Goal: Task Accomplishment & Management: Complete application form

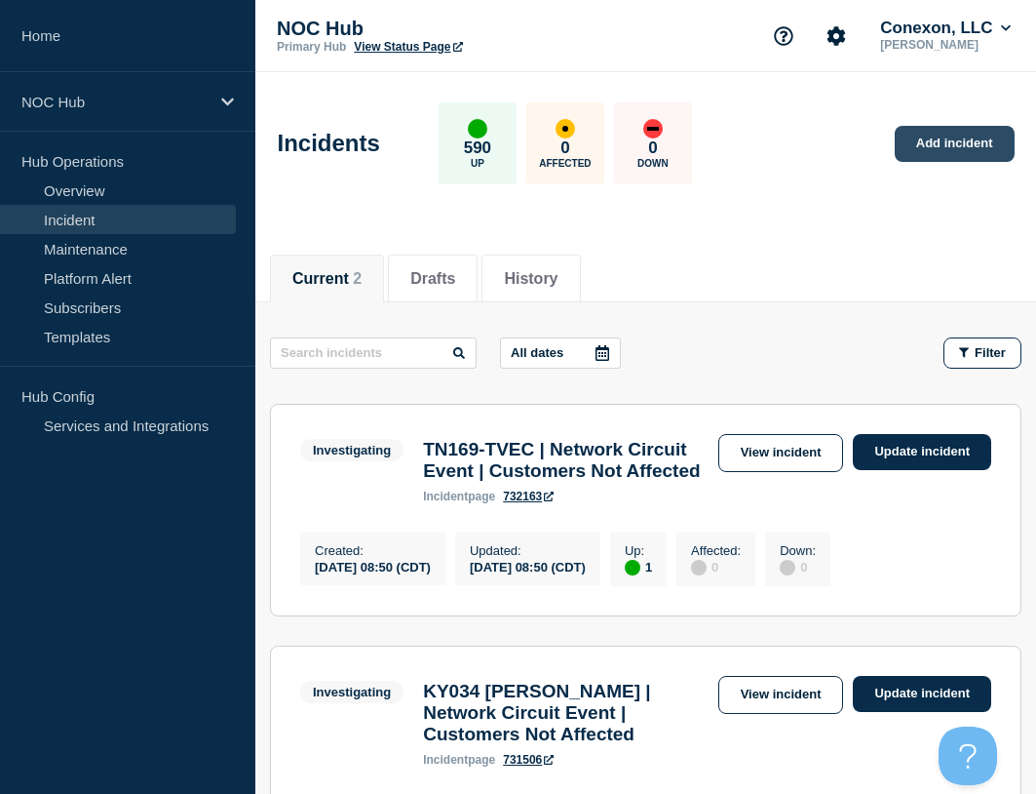
click at [972, 157] on link "Add incident" at bounding box center [955, 144] width 120 height 36
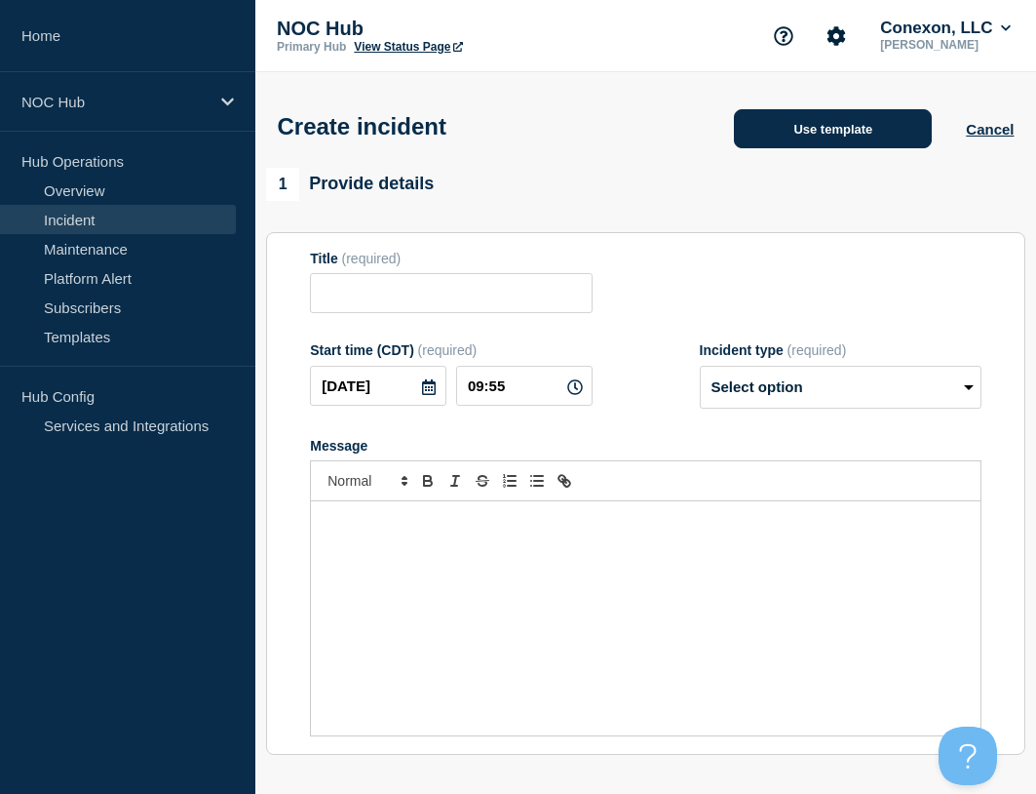
click at [747, 141] on button "Use template" at bounding box center [833, 128] width 198 height 39
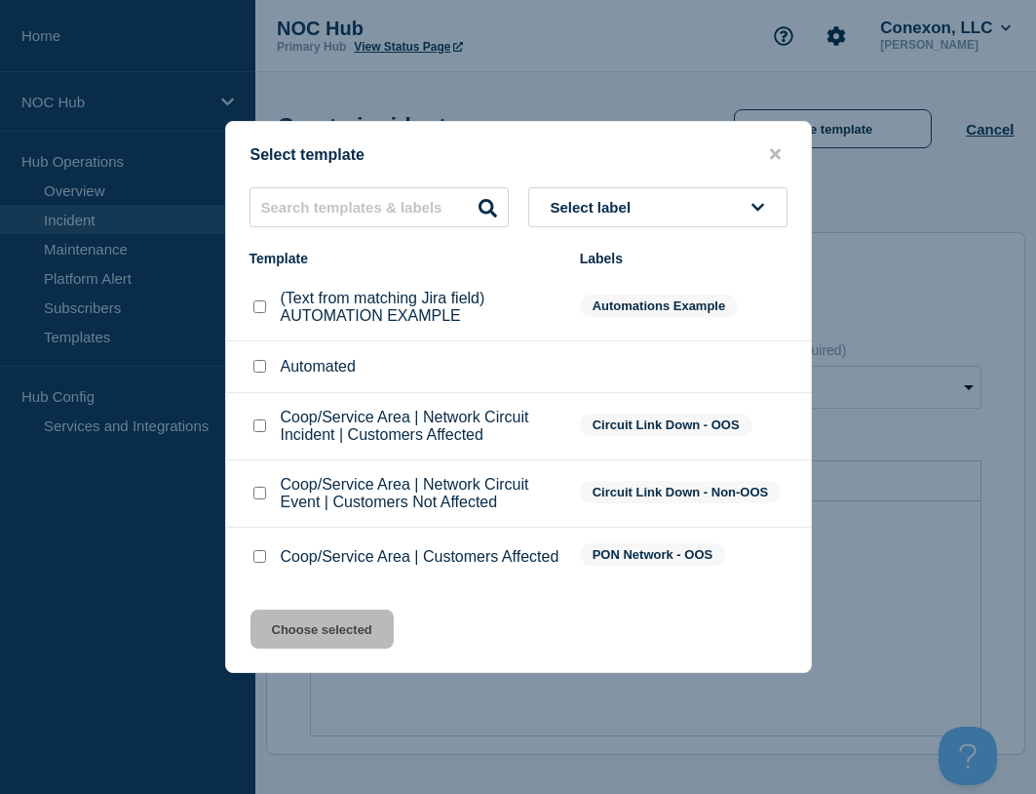
click at [262, 490] on input "Coop/Service Area | Network Circuit Event | Customers Not Affected checkbox" at bounding box center [259, 492] width 13 height 13
checkbox input "true"
click at [329, 643] on button "Choose selected" at bounding box center [322, 628] width 143 height 39
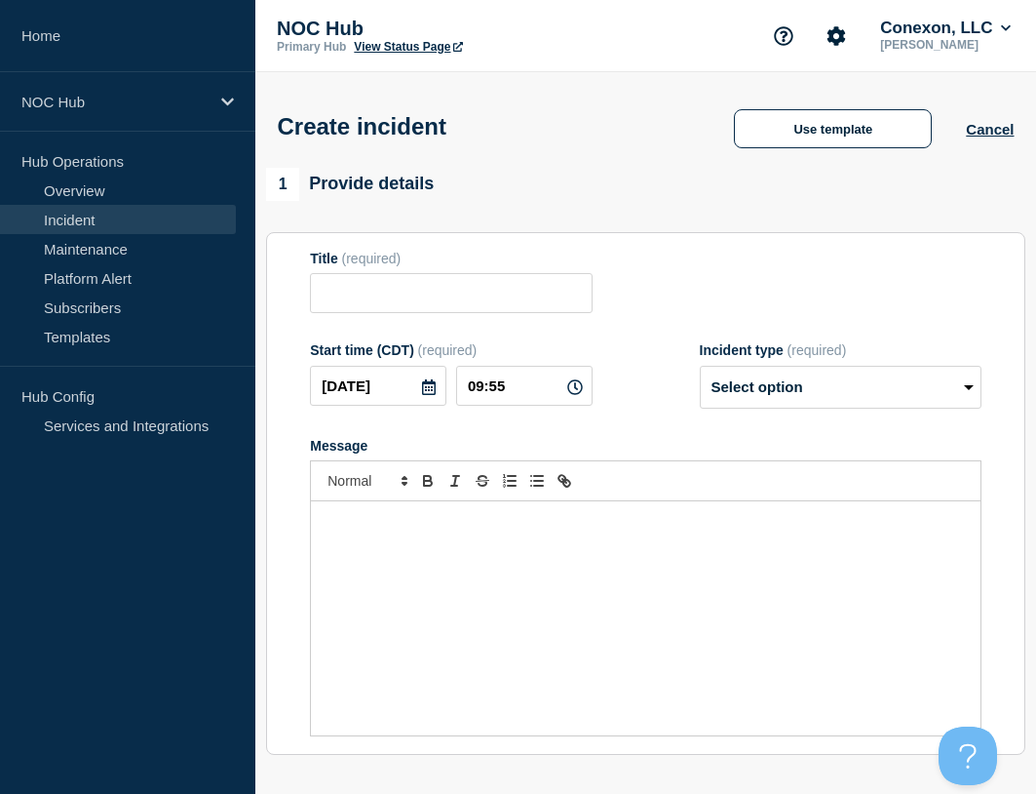
type input "Coop/Service Area | Network Circuit Event | Customers Not Affected"
select select "investigating"
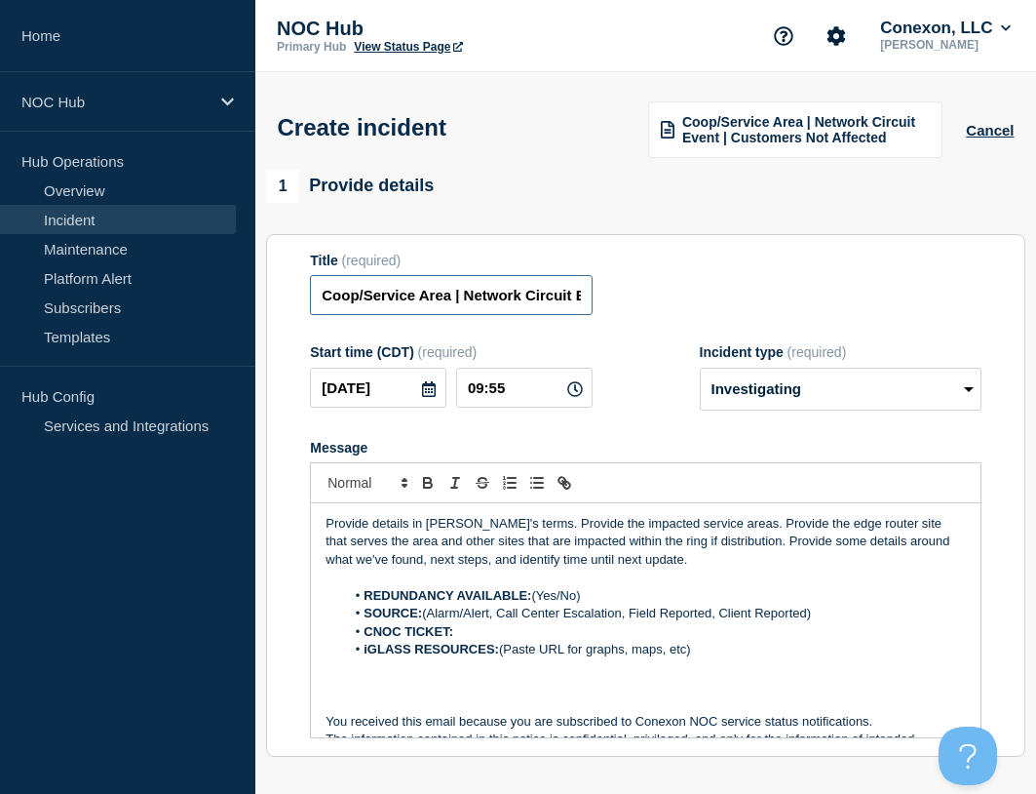
drag, startPoint x: 448, startPoint y: 294, endPoint x: 322, endPoint y: 297, distance: 126.8
click at [321, 297] on input "Coop/Service Area | Network Circuit Event | Customers Not Affected" at bounding box center [451, 295] width 282 height 40
type input "NH118 NewHampshire BB | Network Circuit Event | Customers Not Affected"
click at [795, 681] on p "Message" at bounding box center [646, 686] width 640 height 18
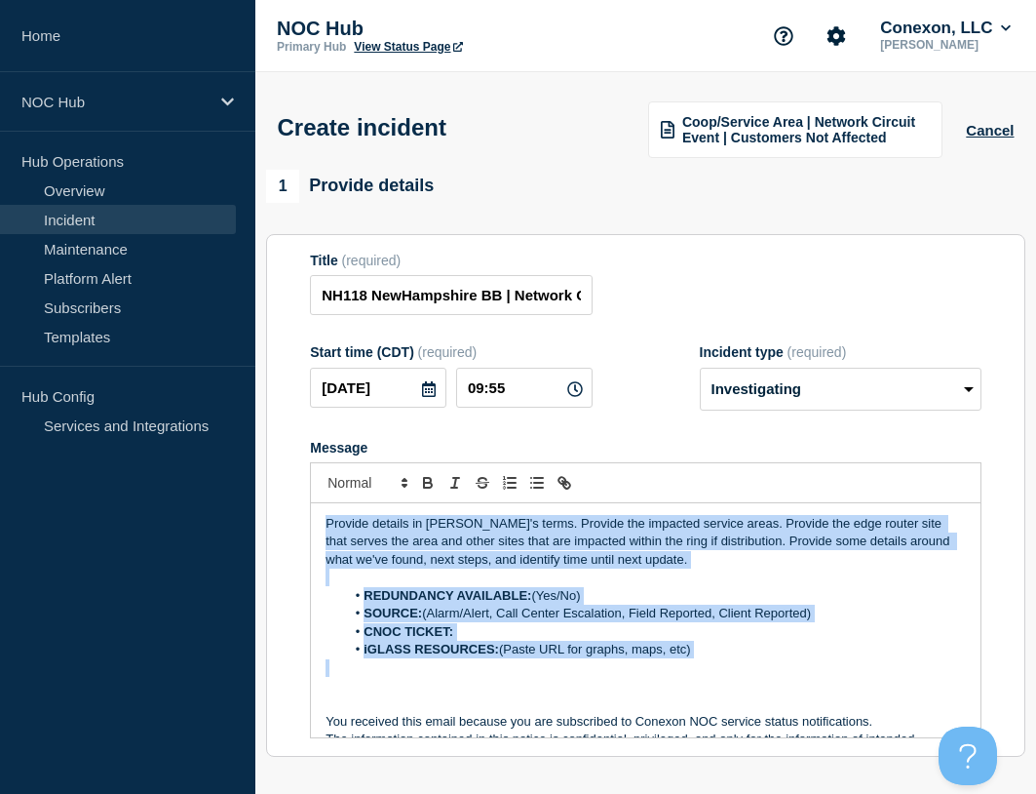
drag, startPoint x: 791, startPoint y: 673, endPoint x: 193, endPoint y: 393, distance: 659.8
click at [194, 396] on div "Home NOC Hub Hub Operations Overview Incident Maintenance Platform Alert Subscr…" at bounding box center [518, 681] width 1036 height 1363
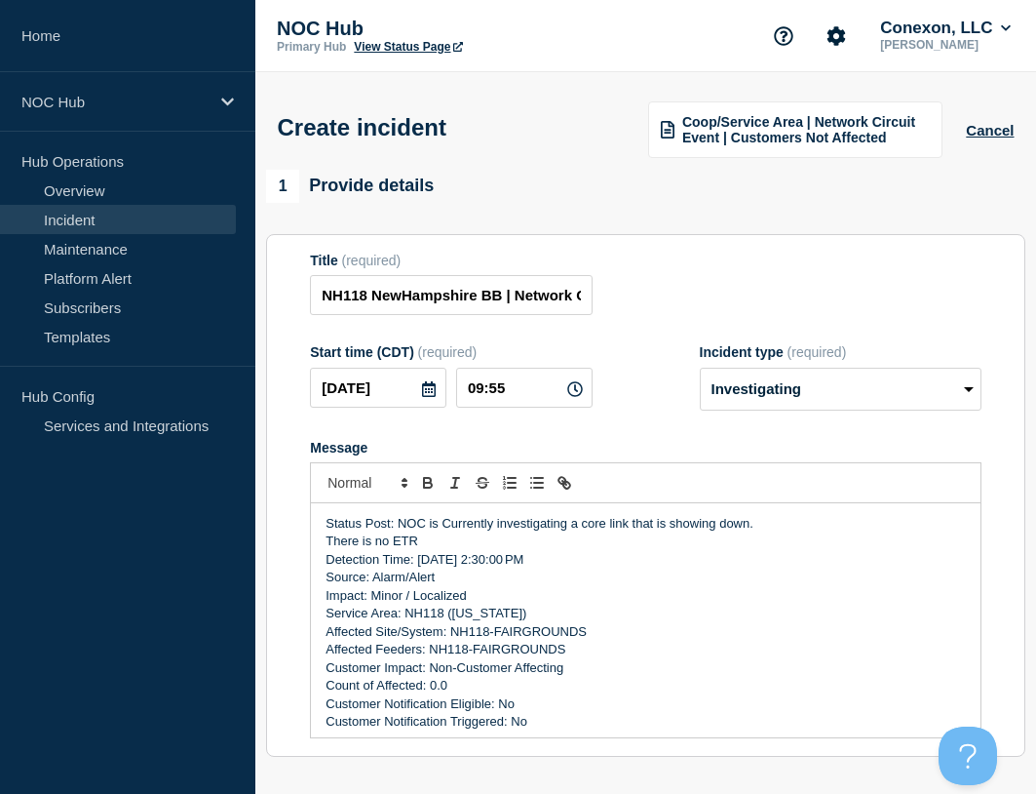
click at [428, 548] on p "There is no ETR" at bounding box center [646, 541] width 640 height 18
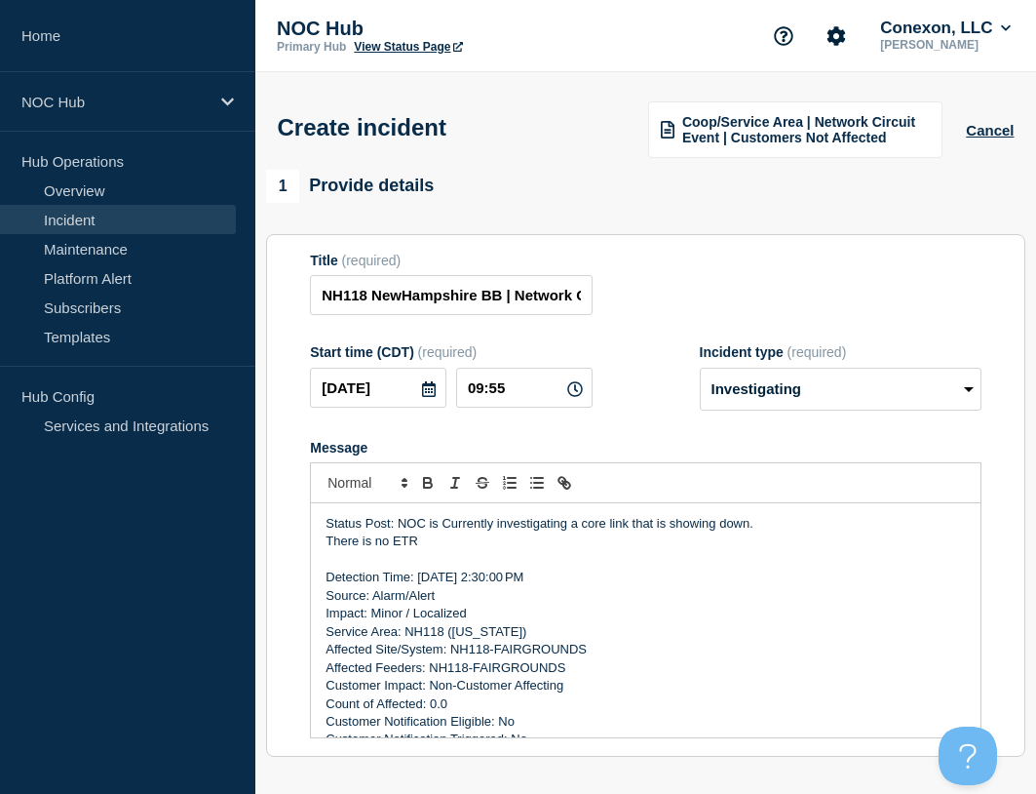
drag, startPoint x: 589, startPoint y: 575, endPoint x: 497, endPoint y: 584, distance: 92.1
click at [497, 584] on p "Detection Time: Oct 10, 2025, 2:30:00 PM" at bounding box center [646, 577] width 640 height 18
click at [655, 286] on div "Title (required) NH118 NewHampshire BB | Network Circuit Event | Customers Not …" at bounding box center [646, 283] width 672 height 63
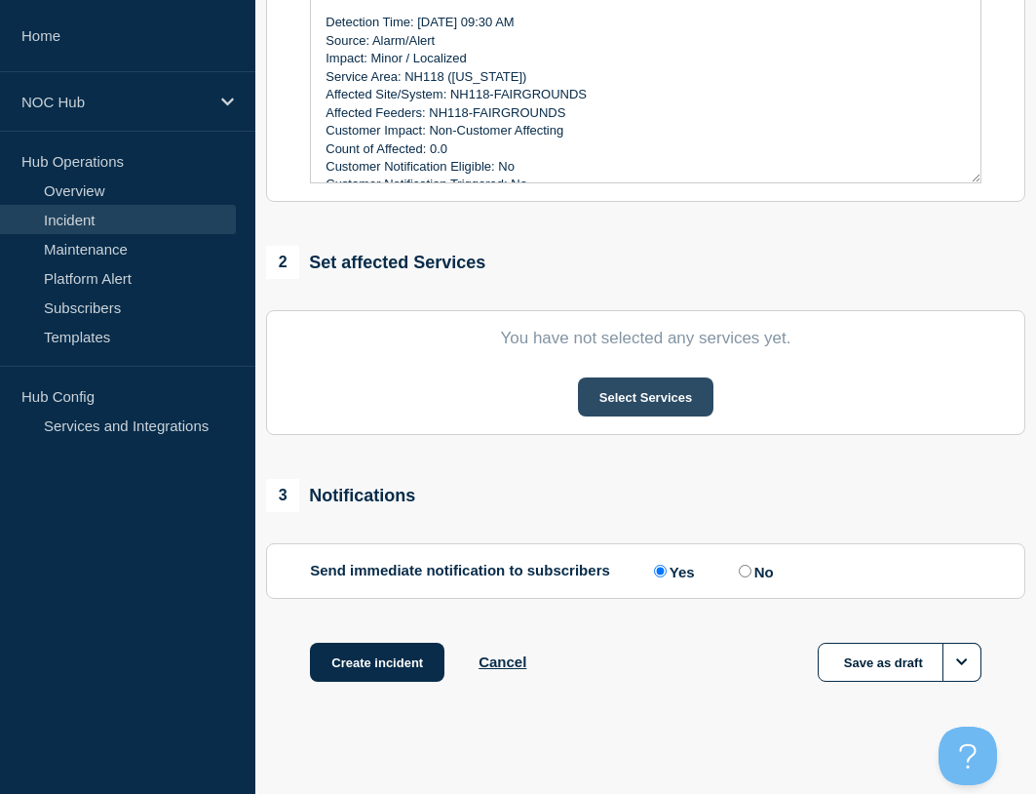
scroll to position [572, 0]
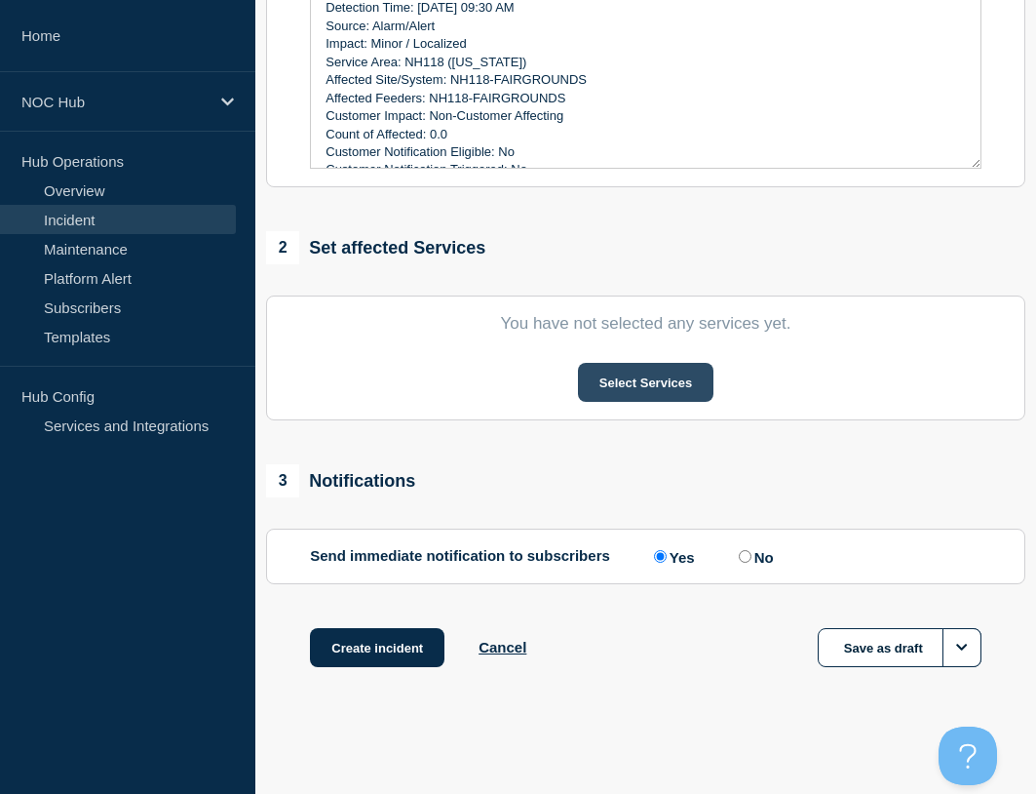
click at [643, 386] on button "Select Services" at bounding box center [646, 382] width 136 height 39
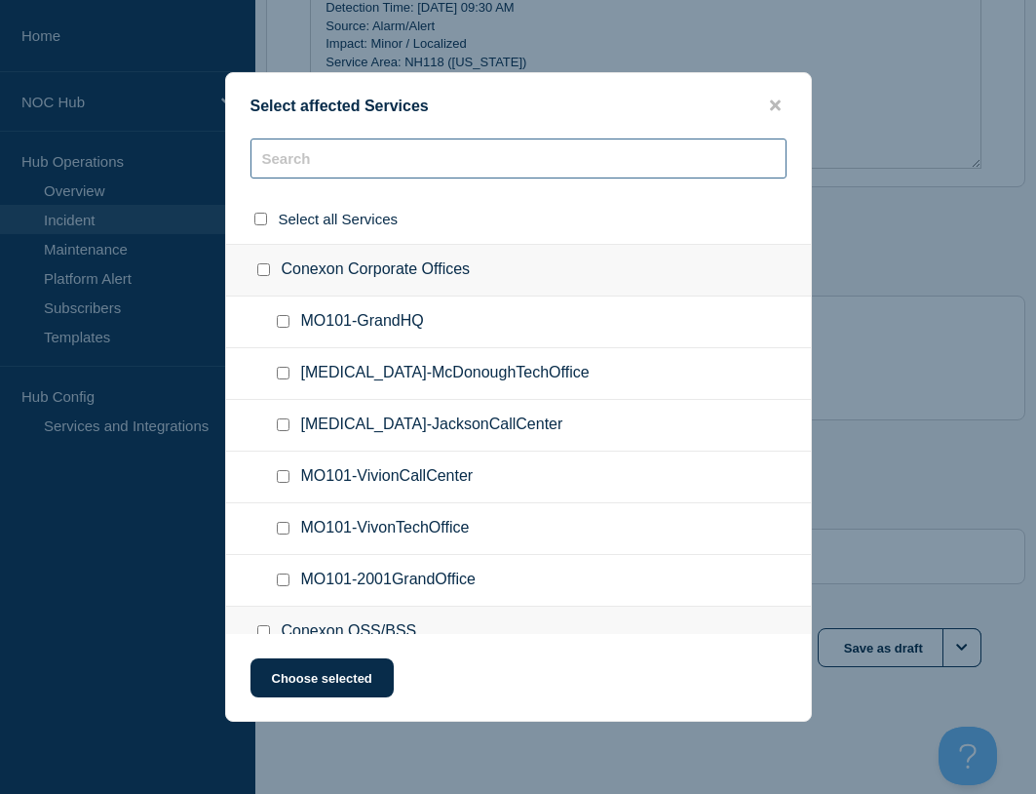
click at [370, 170] on input "text" at bounding box center [519, 158] width 536 height 40
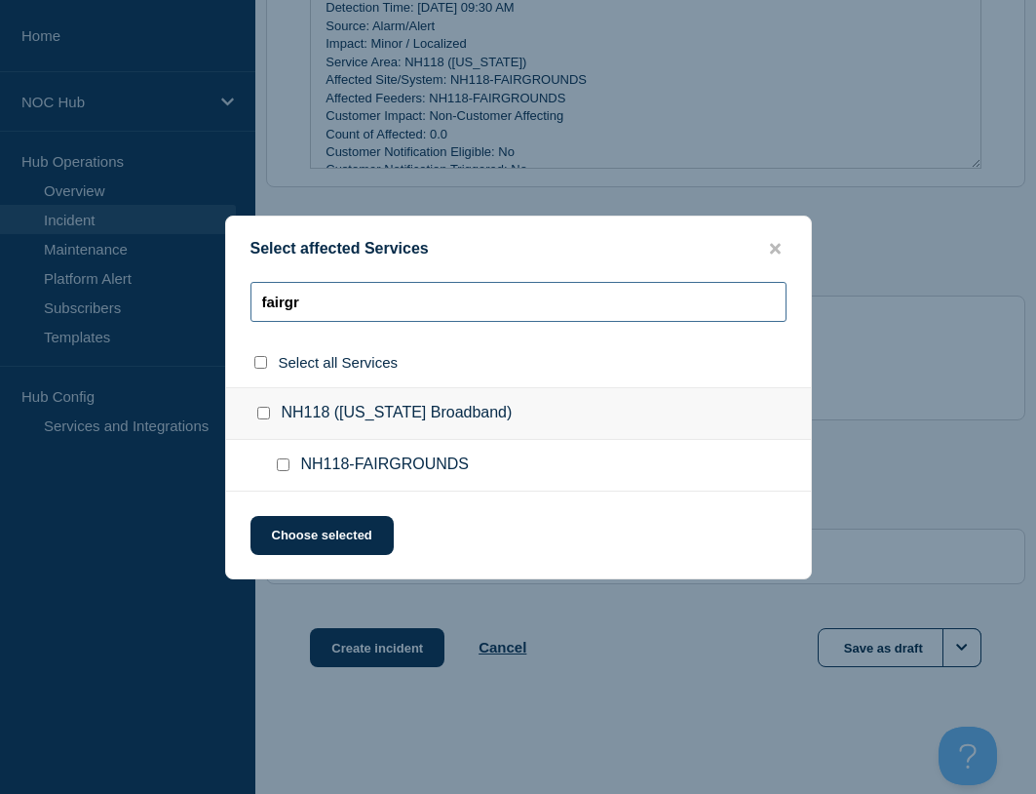
type input "fairgr"
click at [283, 465] on input "NH118-FAIRGROUNDS checkbox" at bounding box center [283, 464] width 13 height 13
checkbox input "true"
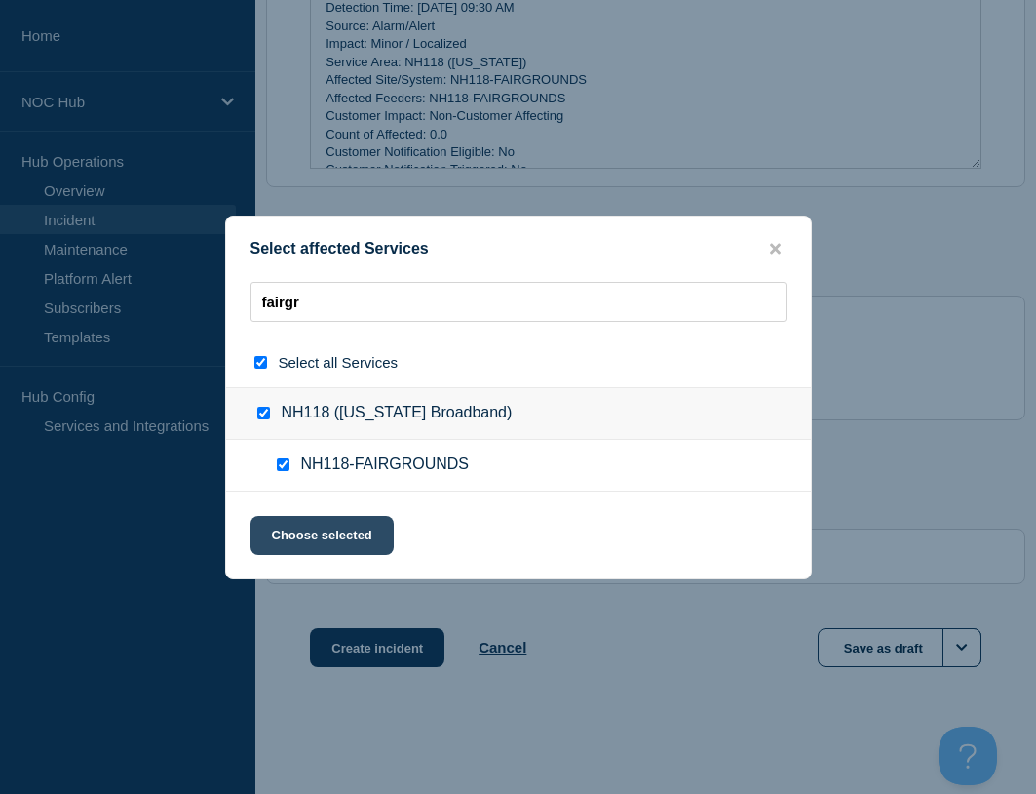
click at [302, 551] on button "Choose selected" at bounding box center [322, 535] width 143 height 39
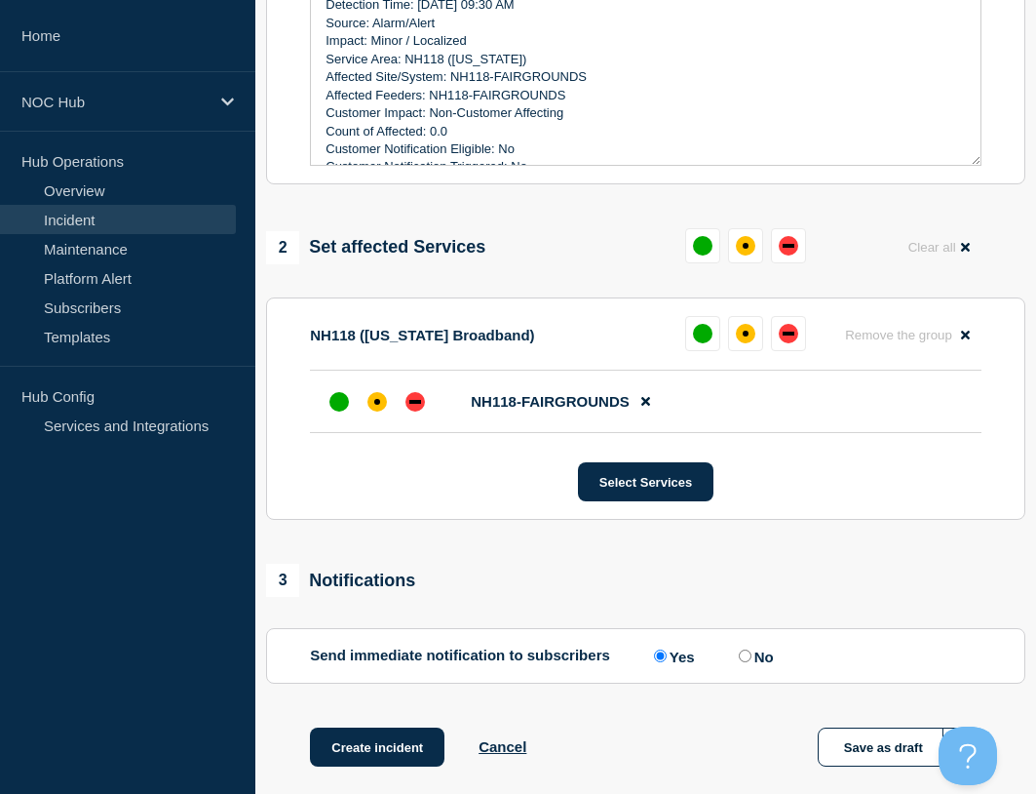
click at [333, 409] on div "up" at bounding box center [339, 401] width 19 height 19
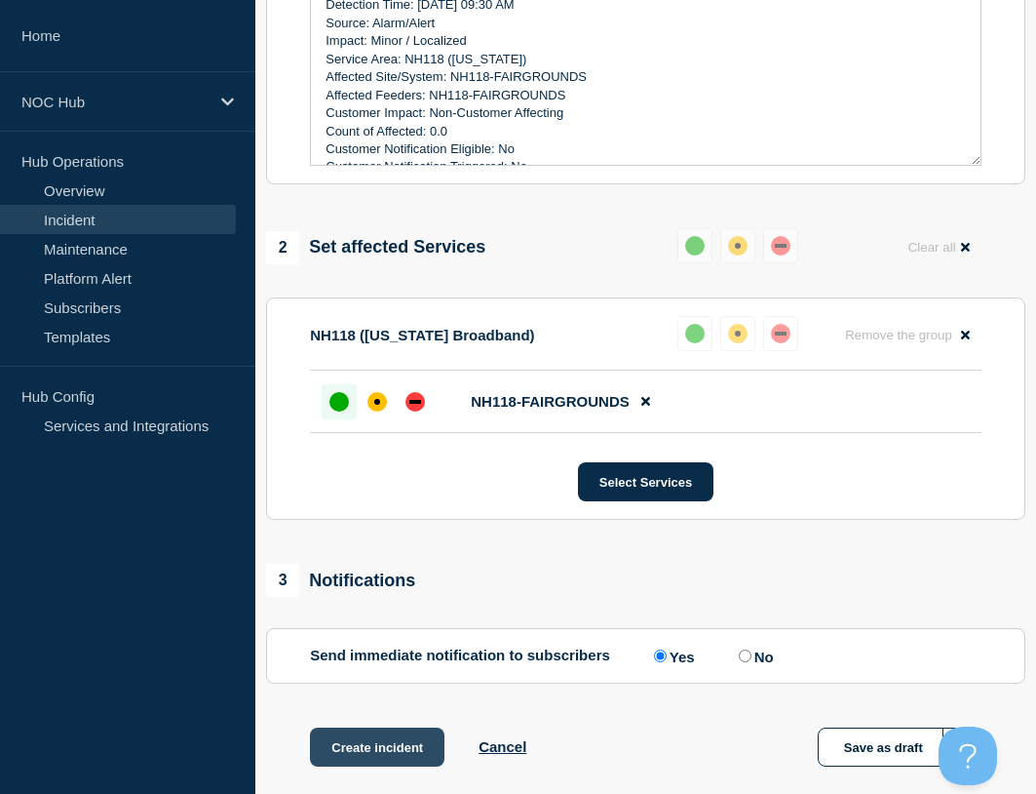
click at [393, 759] on button "Create incident" at bounding box center [377, 746] width 135 height 39
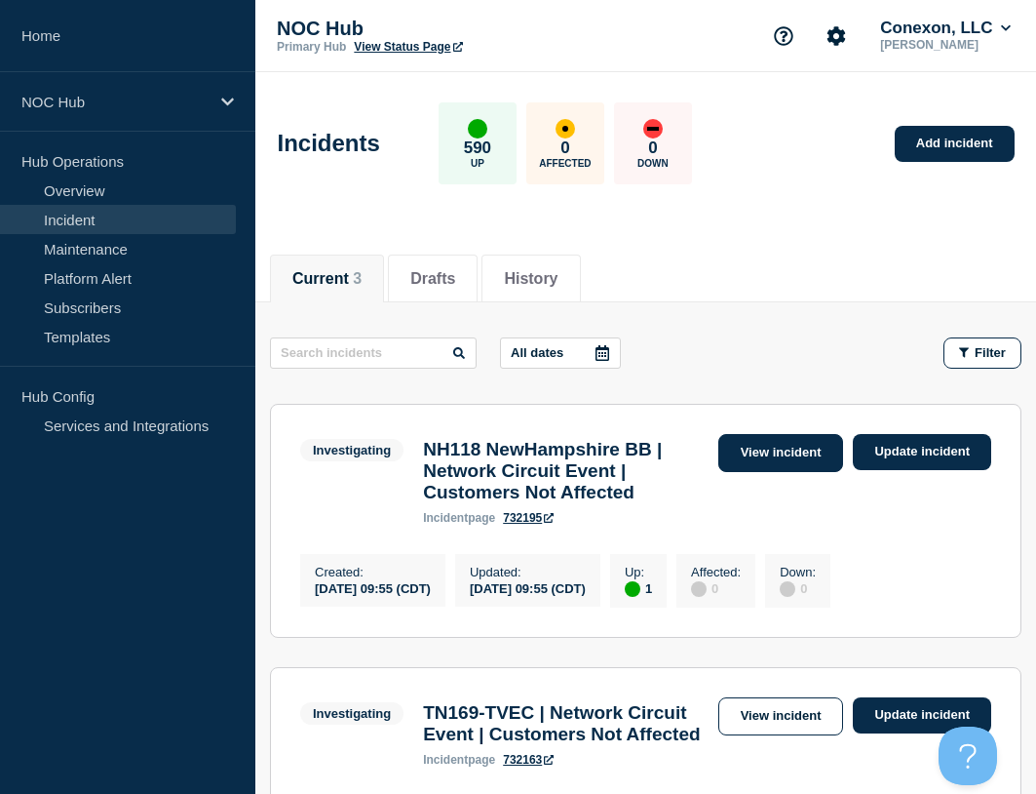
click at [793, 453] on link "View incident" at bounding box center [781, 453] width 126 height 38
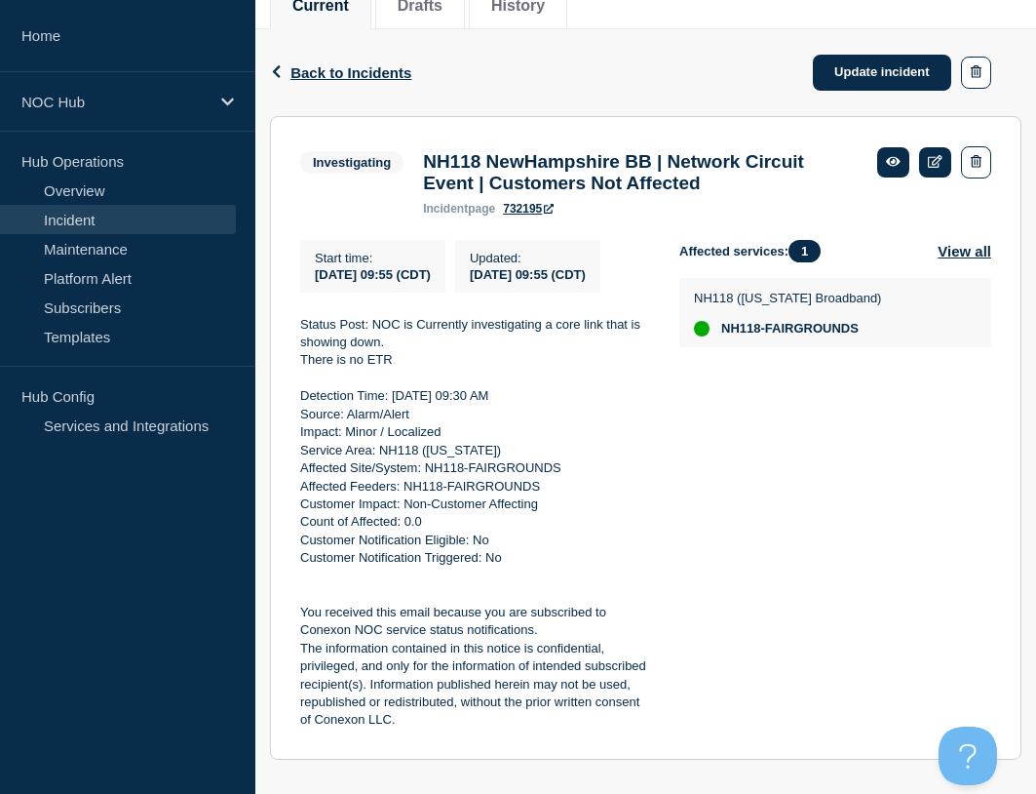
scroll to position [292, 0]
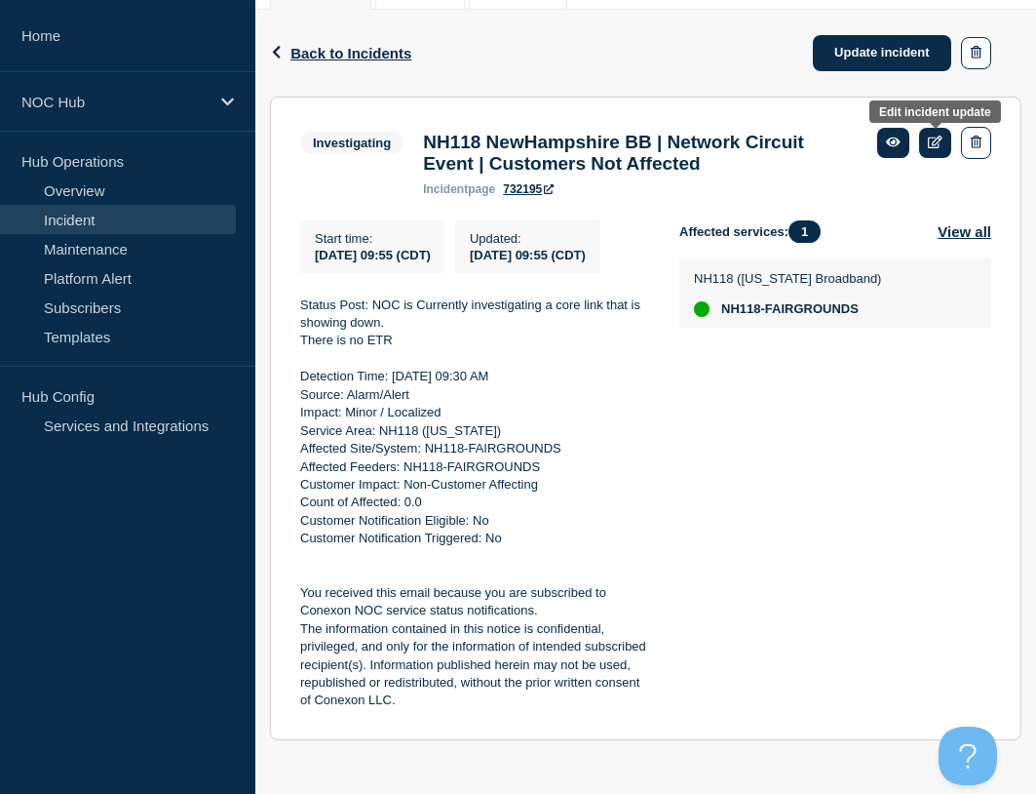
drag, startPoint x: 933, startPoint y: 147, endPoint x: 1017, endPoint y: 152, distance: 84.0
click at [933, 147] on icon at bounding box center [935, 142] width 15 height 13
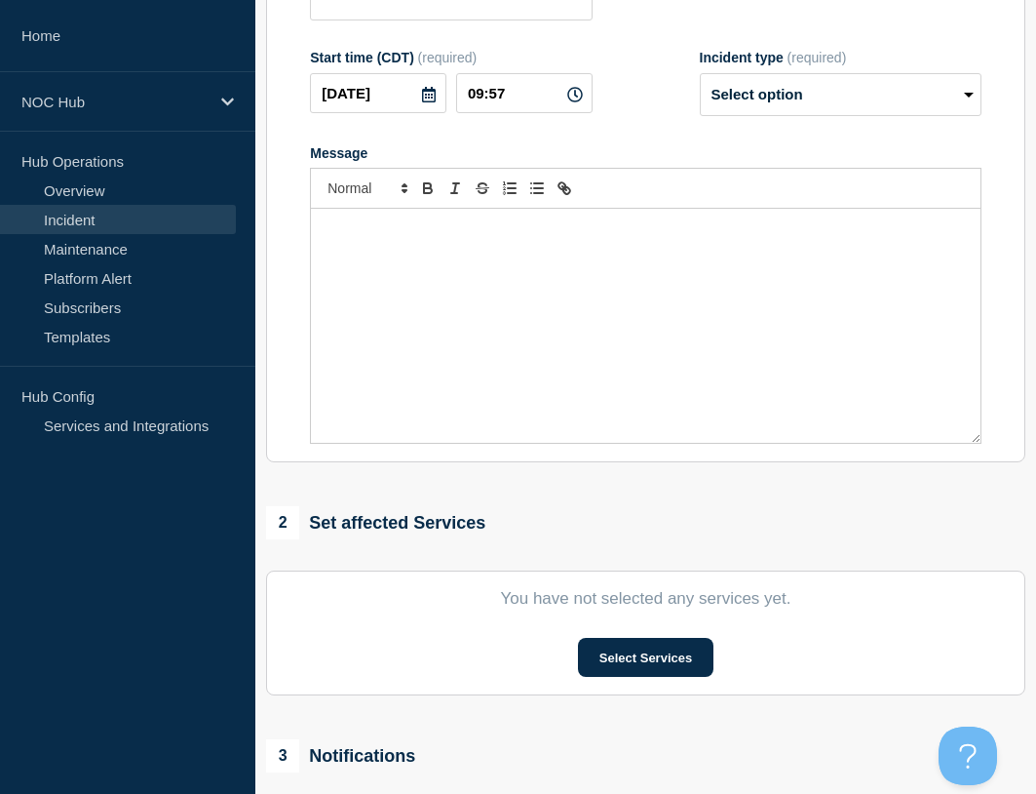
type input "NH118 NewHampshire BB | Network Circuit Event | Customers Not Affected"
type input "09:55"
select select "investigating"
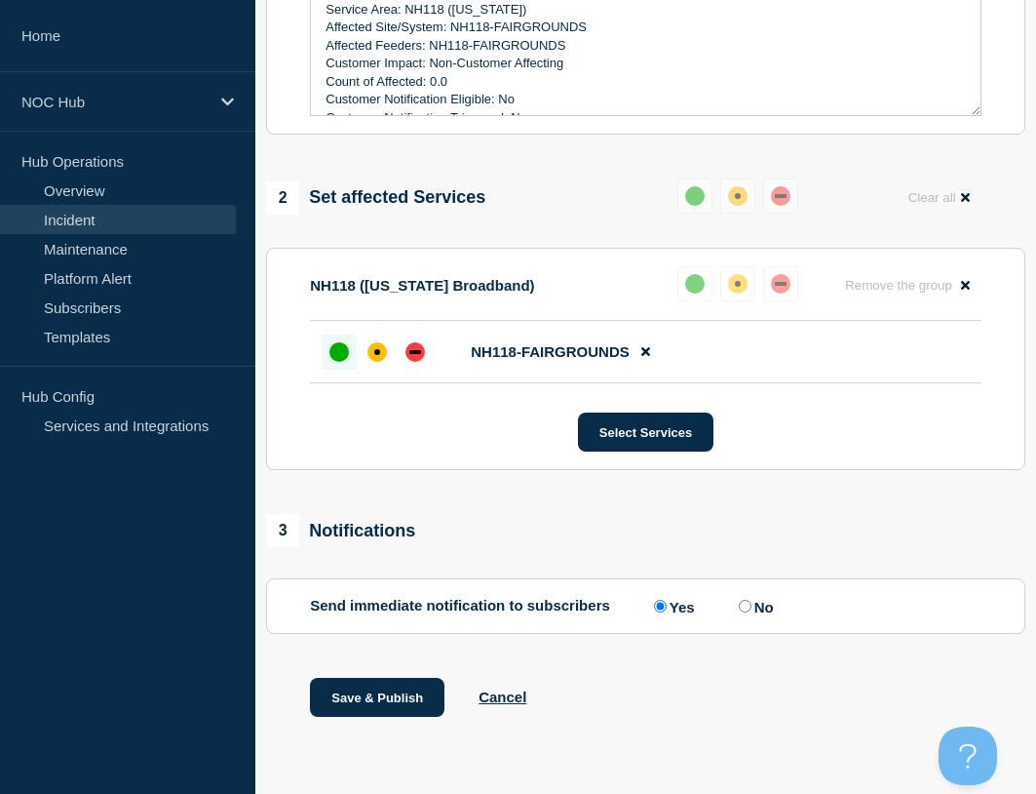
scroll to position [658, 0]
click at [558, 189] on div "2 Set affected Services Reset Clear all" at bounding box center [645, 196] width 759 height 38
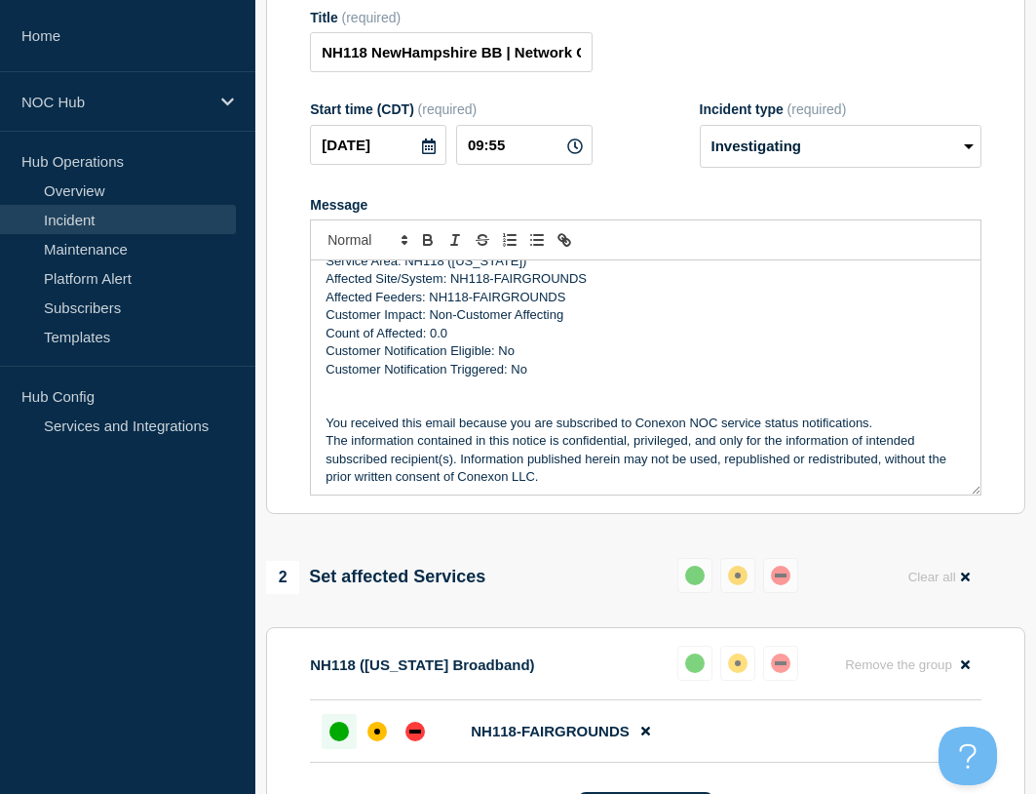
scroll to position [132, 0]
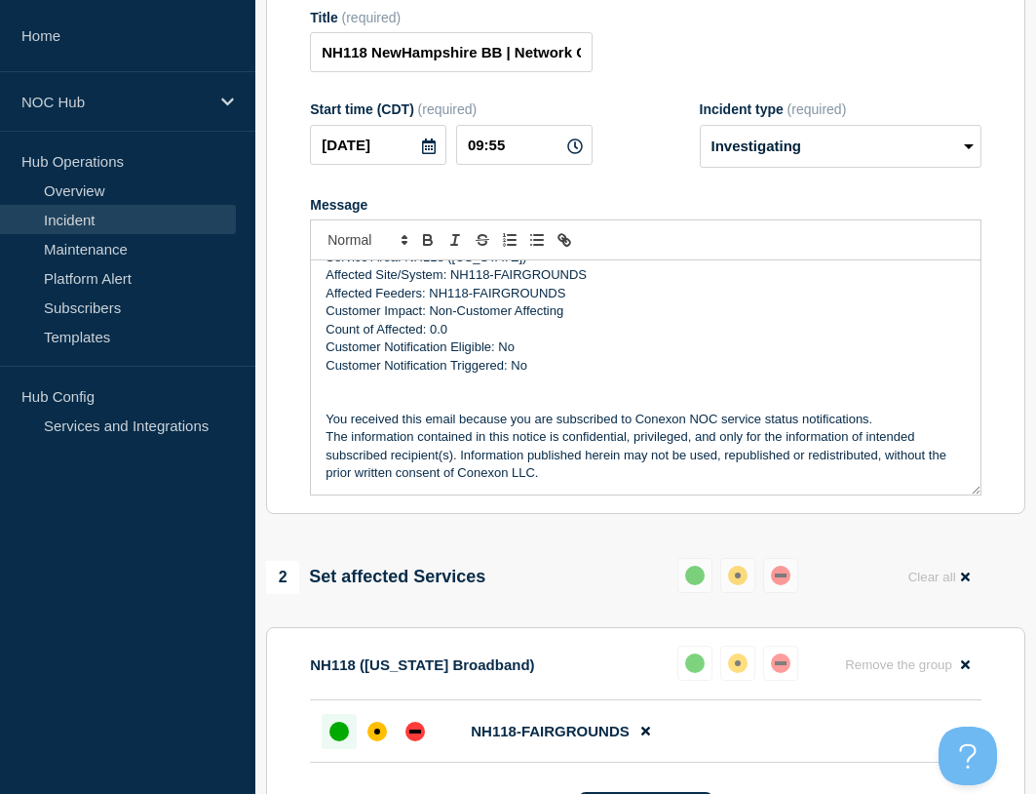
click at [571, 389] on p "Message" at bounding box center [646, 383] width 640 height 18
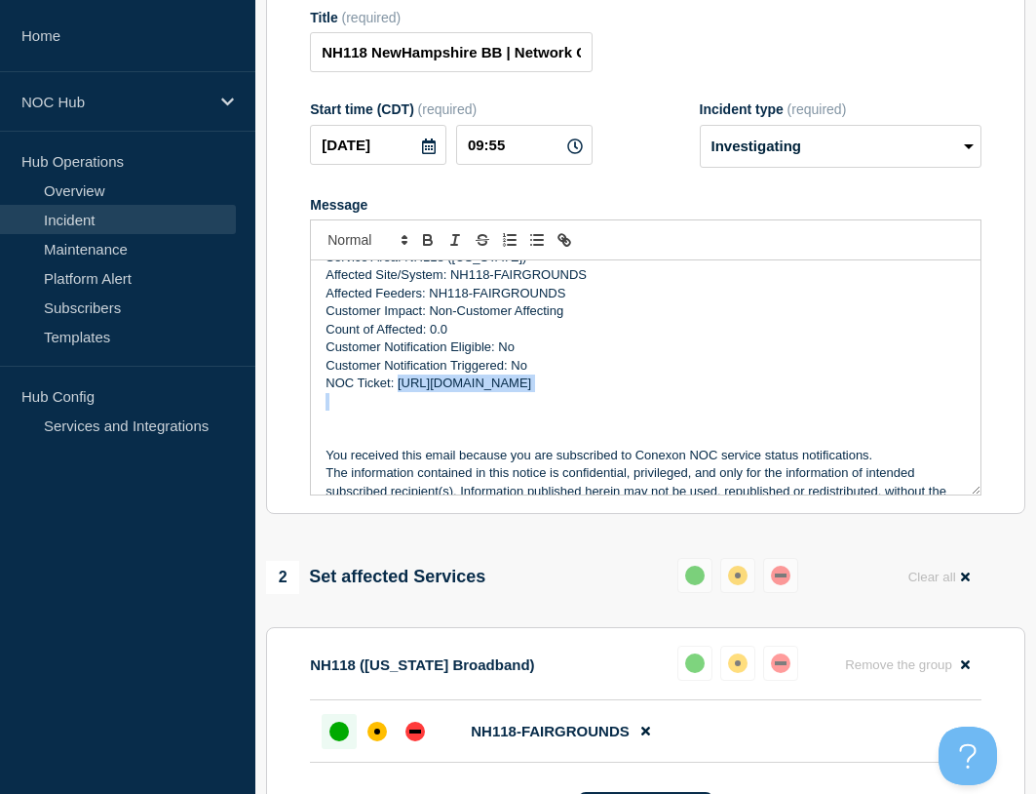
drag, startPoint x: 399, startPoint y: 392, endPoint x: 858, endPoint y: 407, distance: 459.4
click at [858, 407] on div "Status Post: NOC is Currently investigating a core link that is showing down. T…" at bounding box center [646, 377] width 670 height 234
type input "https://noc.support.conexon.us/servicedesk/customer/portal/4/CNOC-33198"
click at [803, 410] on p "Message" at bounding box center [646, 402] width 640 height 18
click at [538, 559] on div "1 Provide details Title (required) NH118 NewHampshire BB | Network Circuit Even…" at bounding box center [645, 536] width 781 height 1219
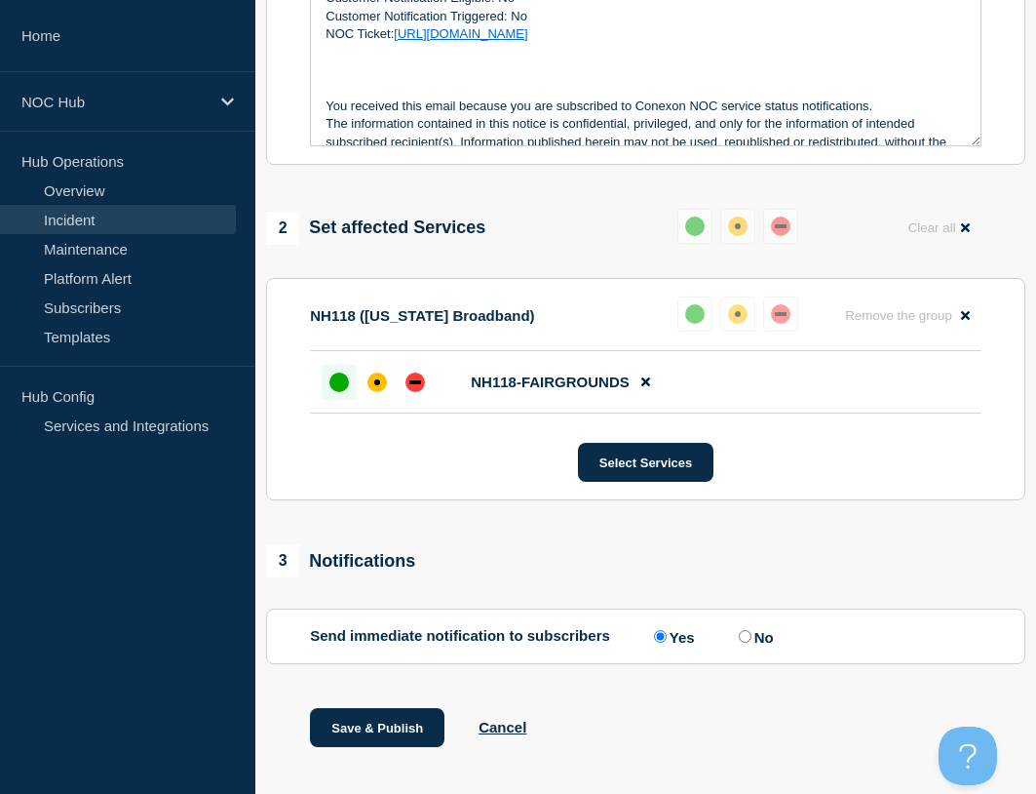
scroll to position [658, 0]
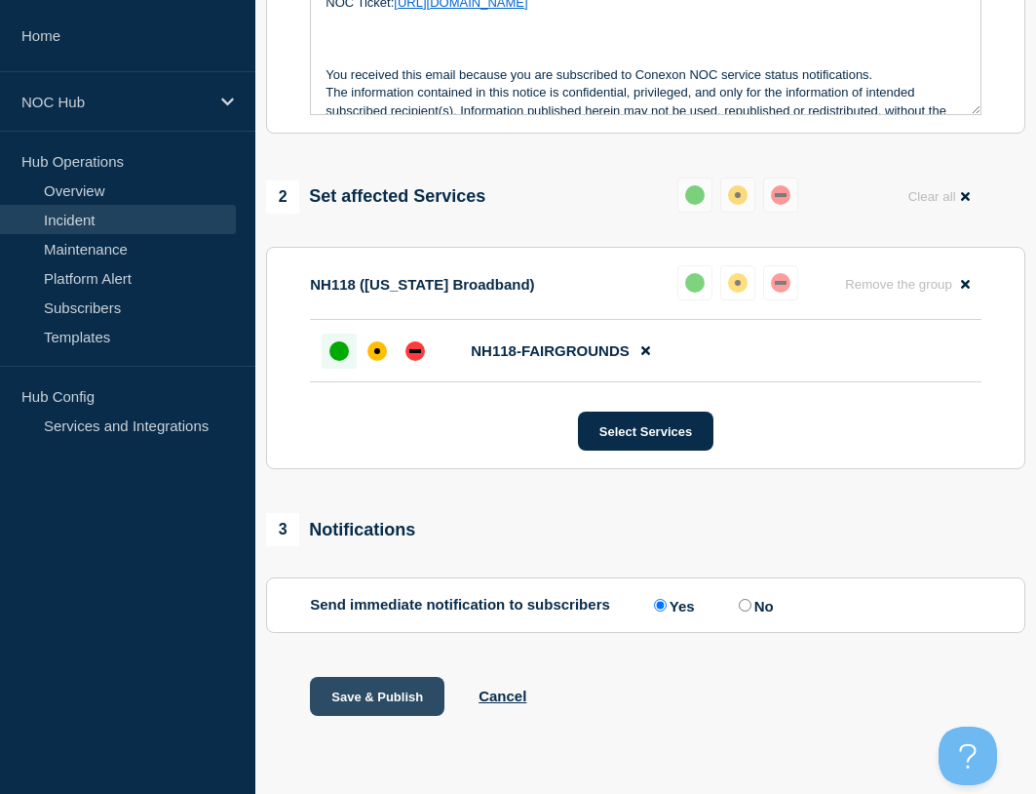
click at [410, 692] on button "Save & Publish" at bounding box center [377, 696] width 135 height 39
